Goal: Transaction & Acquisition: Purchase product/service

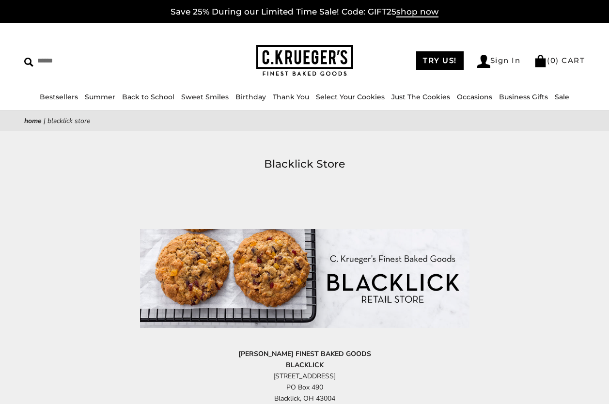
click at [398, 302] on img at bounding box center [305, 278] width 330 height 99
click at [358, 95] on link "Select Your Cookies" at bounding box center [350, 97] width 69 height 9
